Goal: Information Seeking & Learning: Learn about a topic

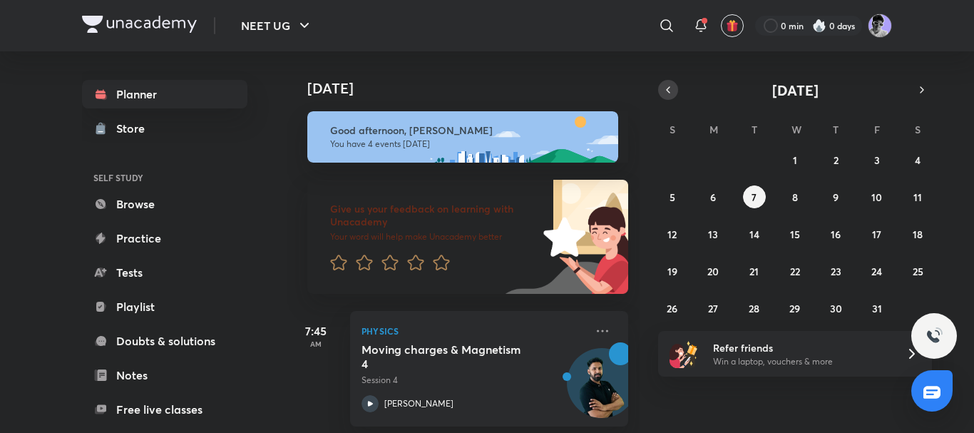
click at [664, 83] on icon "button" at bounding box center [668, 89] width 11 height 13
click at [718, 262] on button "22" at bounding box center [713, 271] width 23 height 23
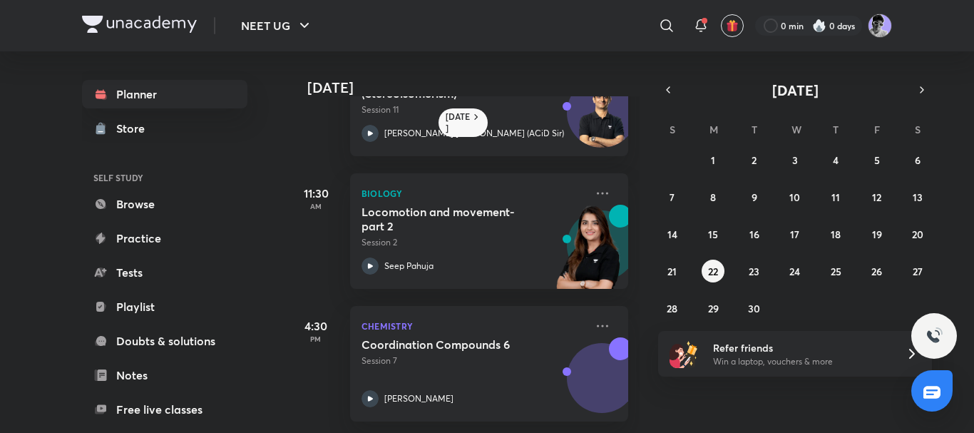
scroll to position [215, 0]
click at [925, 83] on button "button" at bounding box center [922, 90] width 20 height 20
click at [916, 151] on button "4" at bounding box center [918, 159] width 23 height 23
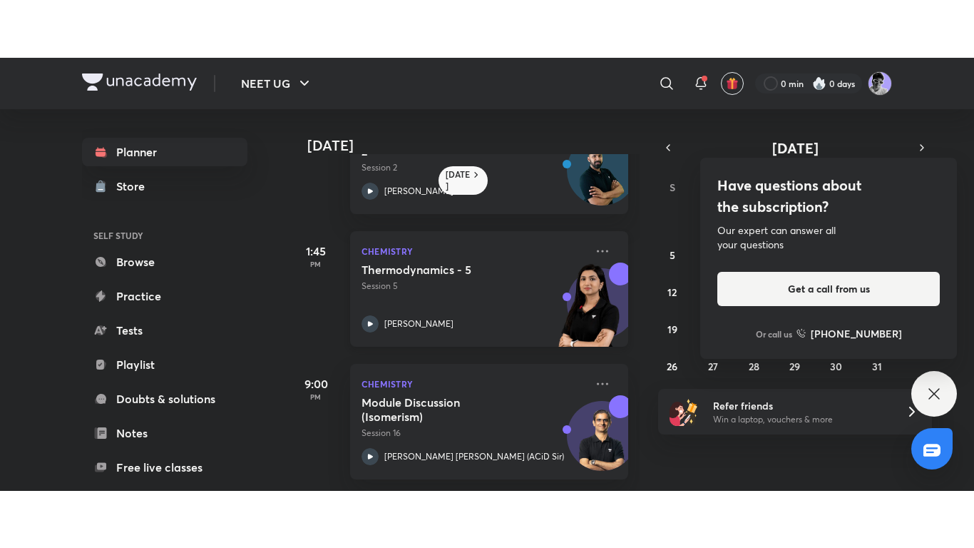
scroll to position [211, 0]
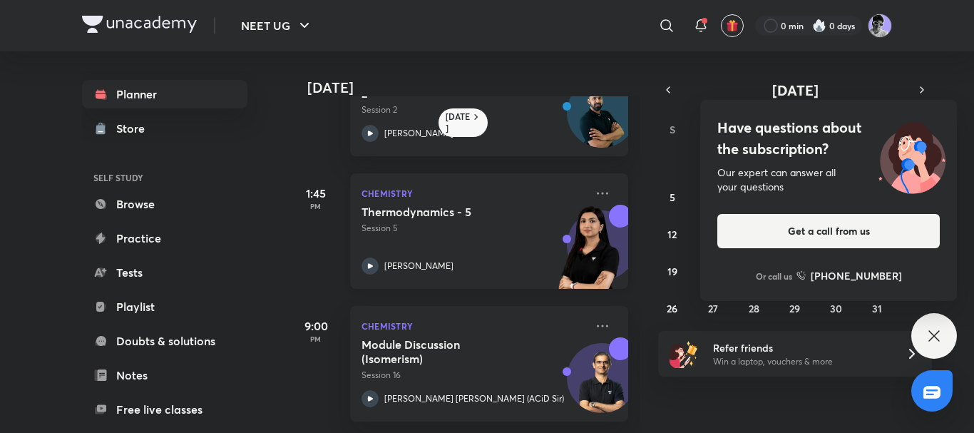
click at [372, 258] on icon at bounding box center [370, 266] width 17 height 17
